Goal: Transaction & Acquisition: Purchase product/service

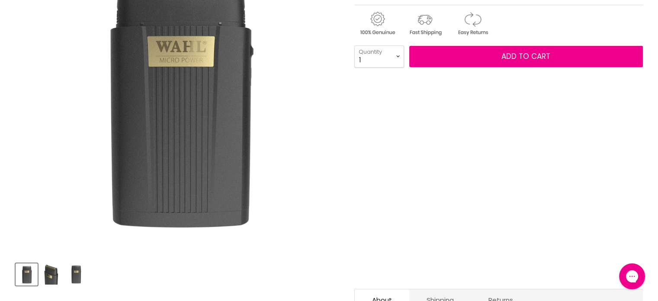
drag, startPoint x: 0, startPoint y: 0, endPoint x: 462, endPoint y: 80, distance: 468.7
click at [442, 128] on div "Main content" at bounding box center [499, 178] width 289 height 197
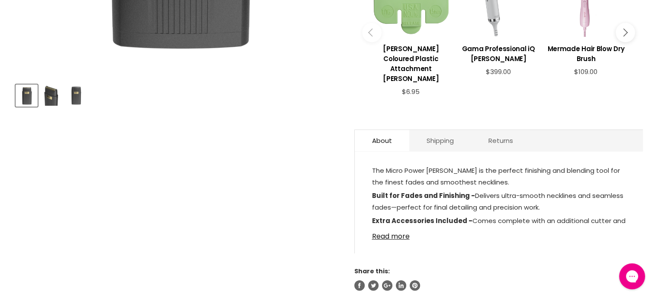
scroll to position [390, 0]
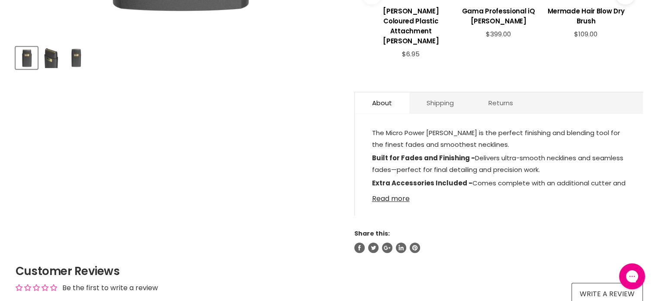
click at [396, 190] on link "Read more" at bounding box center [499, 196] width 254 height 13
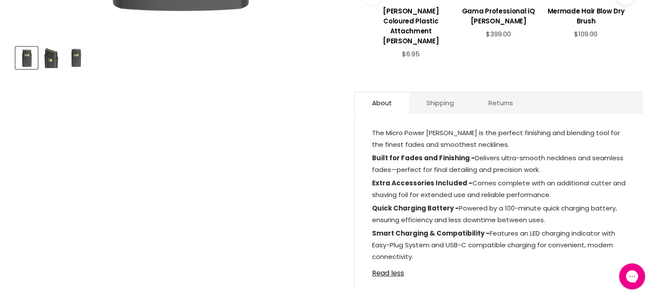
scroll to position [433, 0]
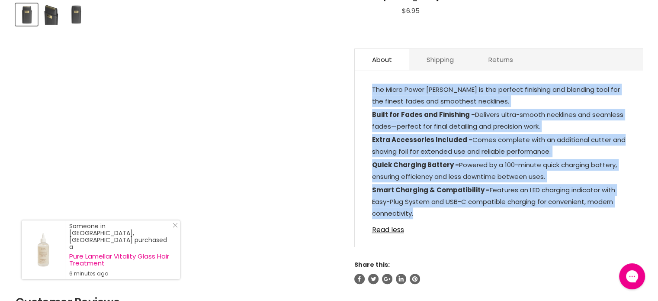
drag, startPoint x: 371, startPoint y: 77, endPoint x: 464, endPoint y: 199, distance: 152.9
click at [464, 199] on div "The Micro Power [PERSON_NAME] is the perfect finishing and blending tool for th…" at bounding box center [499, 163] width 288 height 168
copy div "The Micro Power [PERSON_NAME] is the perfect finishing and blending tool for th…"
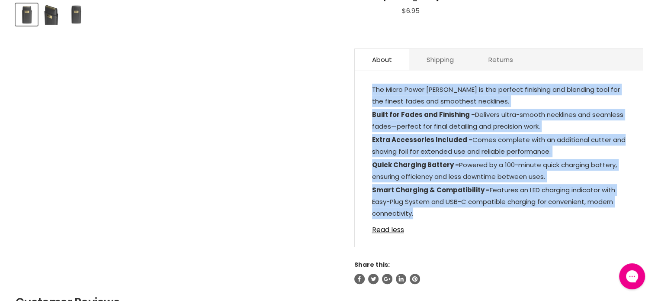
click at [503, 91] on p "The Micro Power [PERSON_NAME] is the perfect finishing and blending tool for th…" at bounding box center [499, 96] width 254 height 25
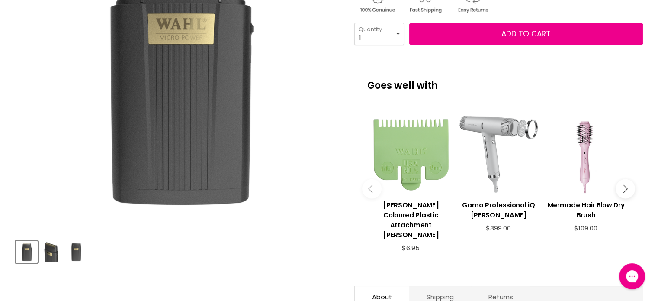
scroll to position [216, 0]
